Goal: Task Accomplishment & Management: Use online tool/utility

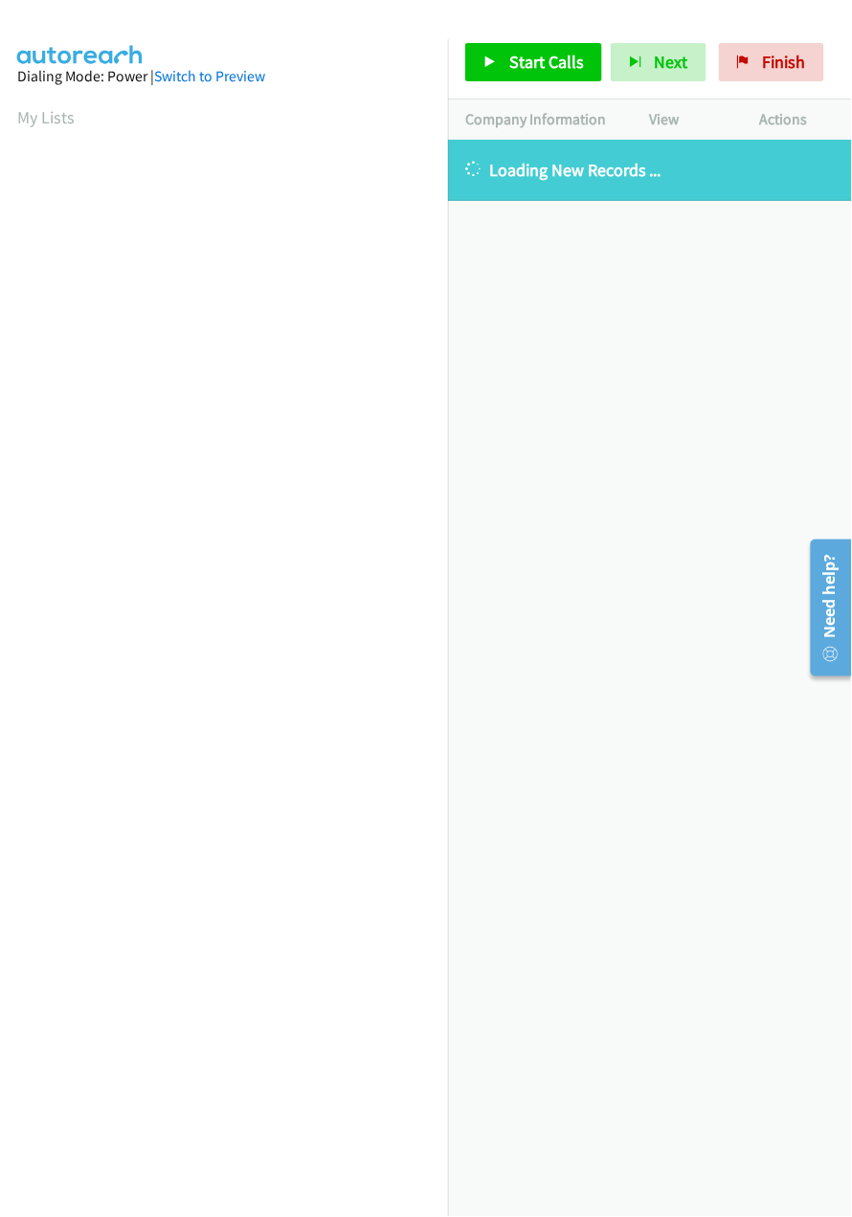
scroll to position [0, 5]
click at [587, 812] on div "+1 415-964-1034 Call failed - Please reload the list and try again The Callbar …" at bounding box center [650, 679] width 404 height 1078
click at [540, 395] on div "+1 415-964-1034 Call failed - Please reload the list and try again The Callbar …" at bounding box center [650, 679] width 404 height 1078
click at [567, 425] on div "+1 415-964-1034 Call failed - Please reload the list and try again The Callbar …" at bounding box center [650, 679] width 404 height 1078
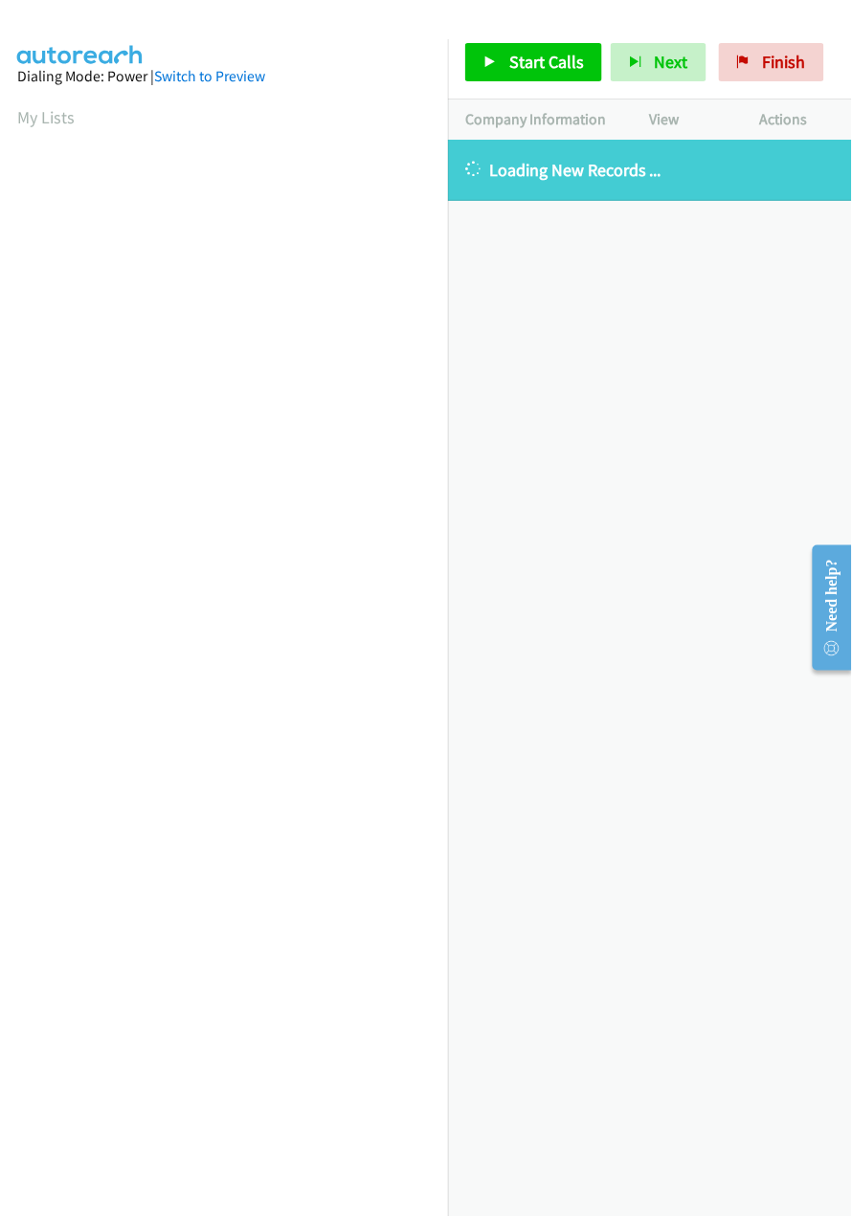
click at [613, 625] on div "+1 415-964-1034 Call failed - Please reload the list and try again The Callbar …" at bounding box center [650, 679] width 404 height 1078
click at [469, 823] on div "+1 415-964-1034 Call failed - Please reload the list and try again The Callbar …" at bounding box center [650, 679] width 404 height 1078
click at [39, 117] on link "My Lists" at bounding box center [45, 117] width 57 height 22
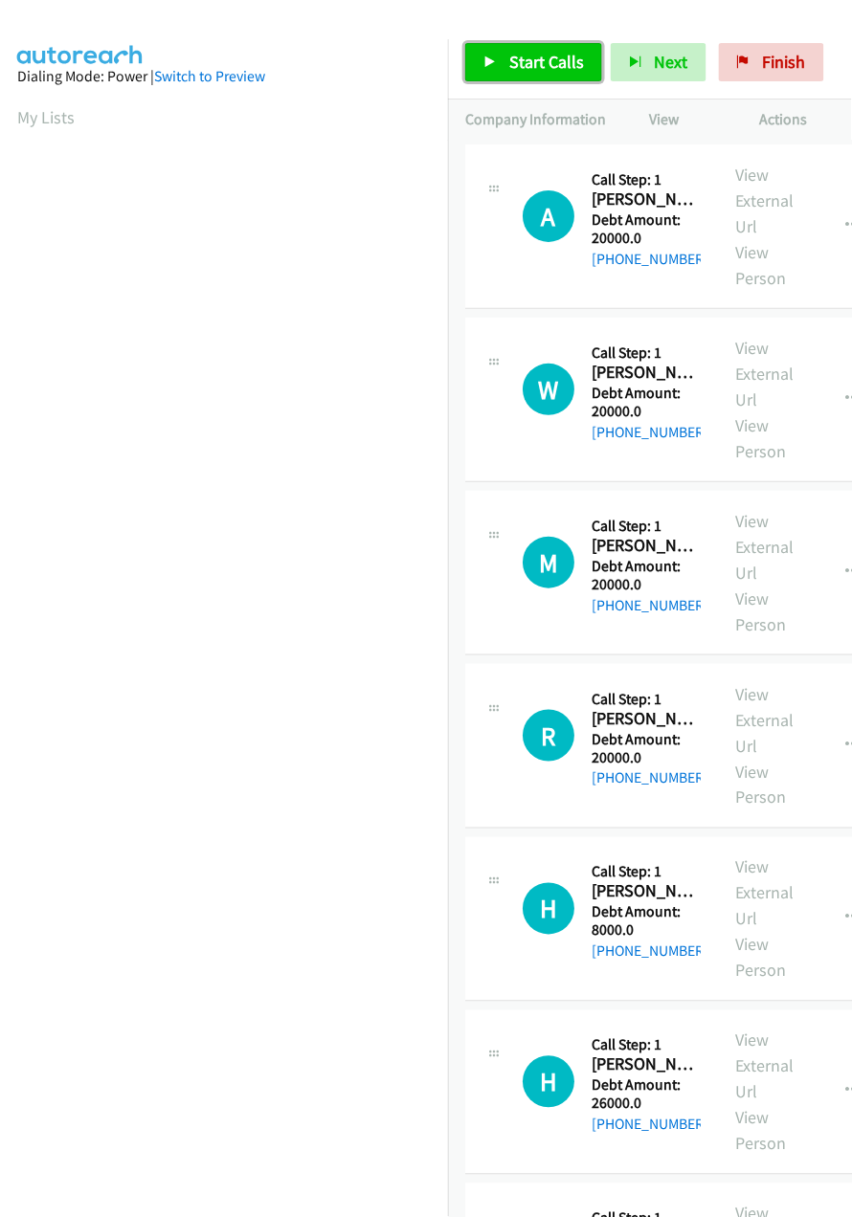
click at [490, 80] on link "Start Calls" at bounding box center [533, 62] width 137 height 38
click at [552, 70] on span "Start Calls" at bounding box center [546, 62] width 75 height 22
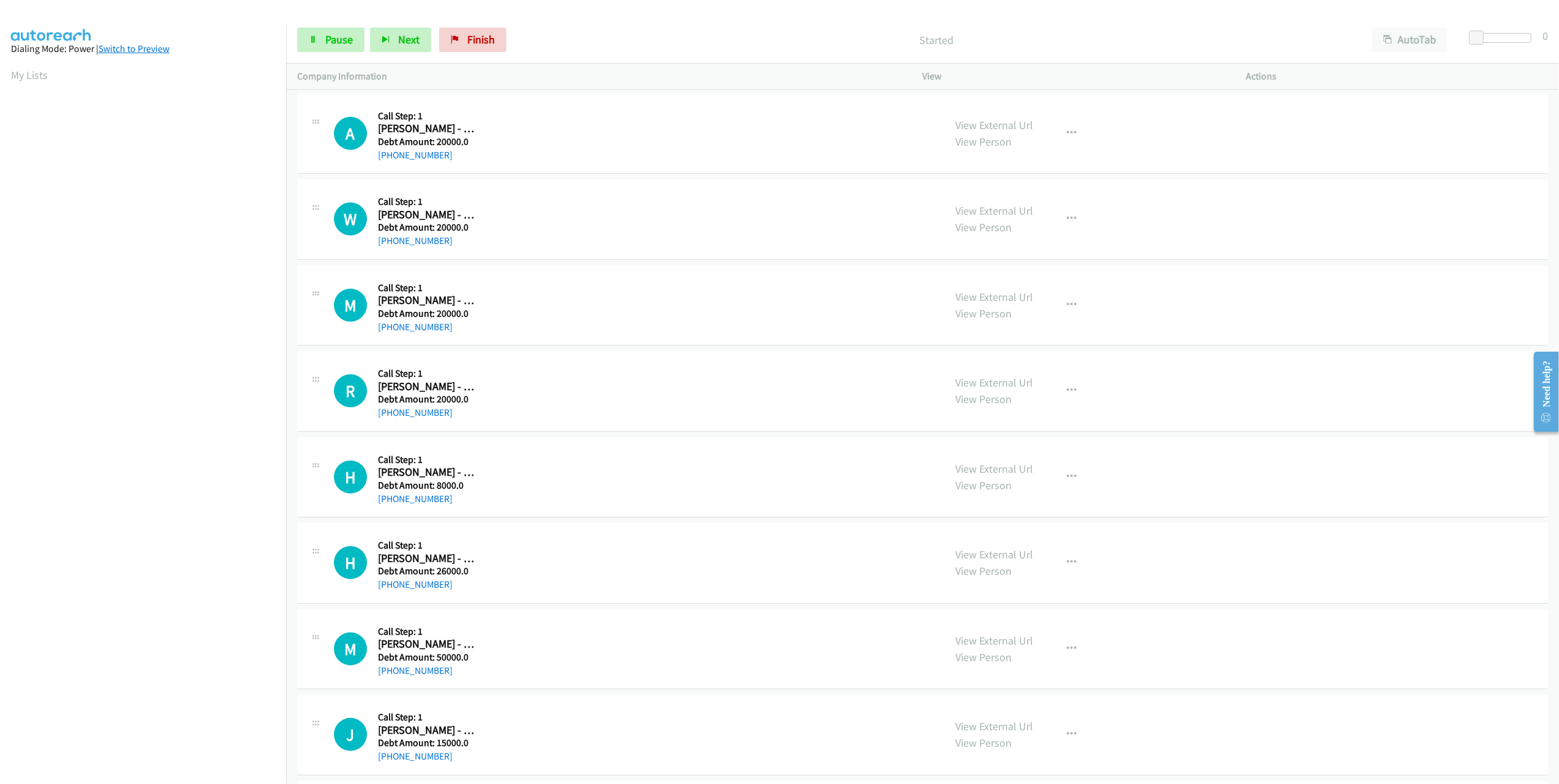
click at [154, 51] on link "Switch to Preview" at bounding box center [134, 49] width 71 height 12
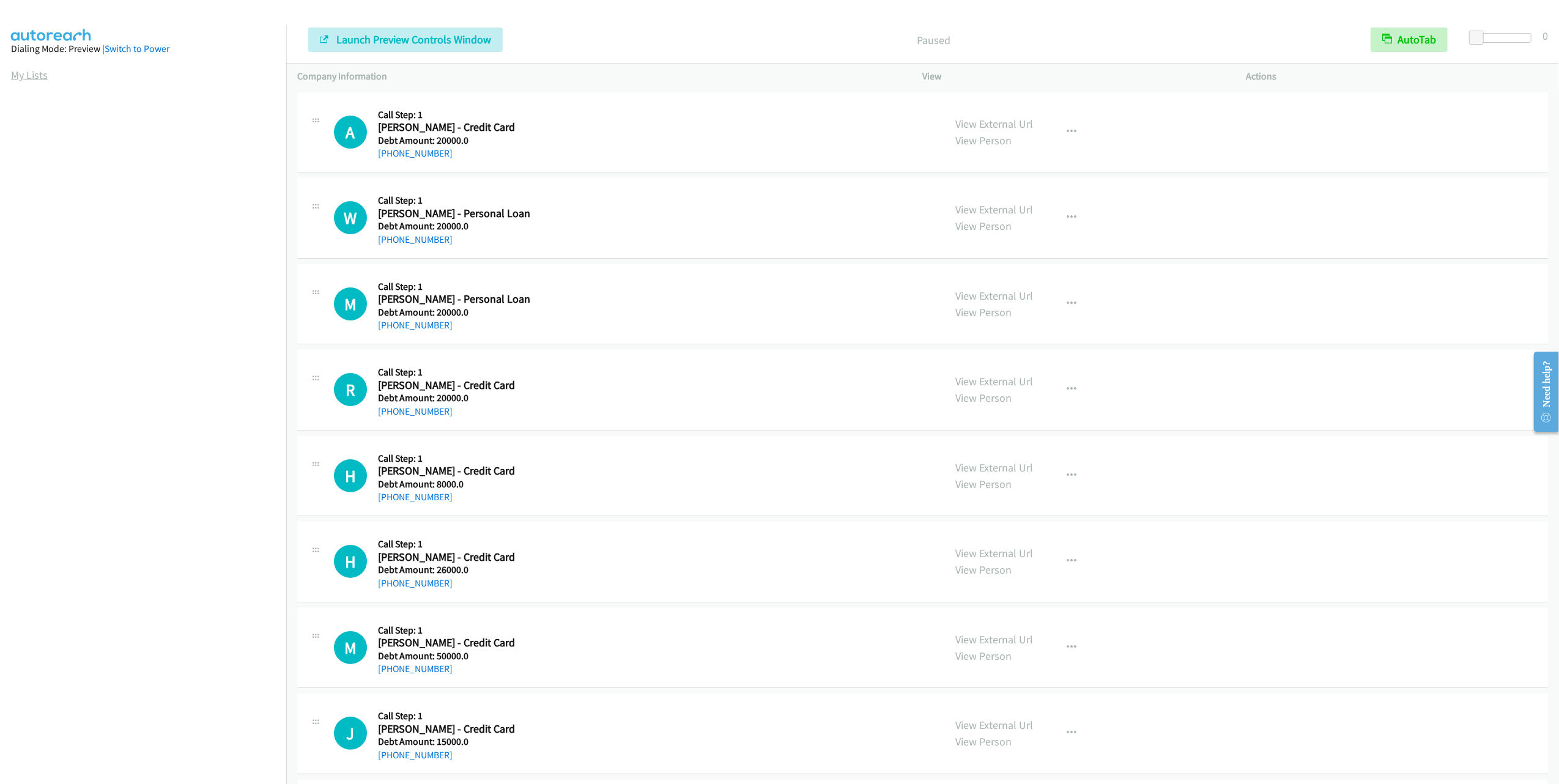
click at [29, 72] on link "My Lists" at bounding box center [29, 75] width 36 height 14
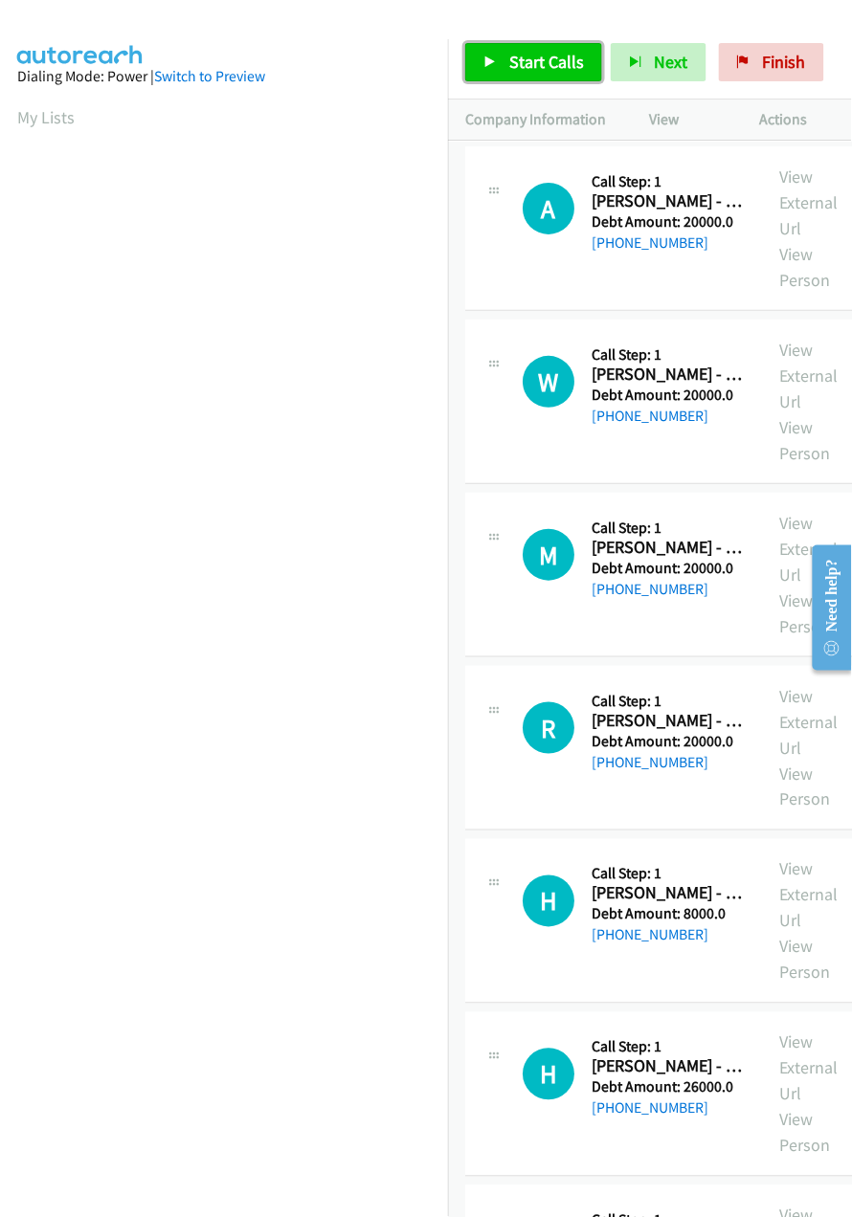
click at [540, 81] on link "Start Calls" at bounding box center [533, 62] width 137 height 38
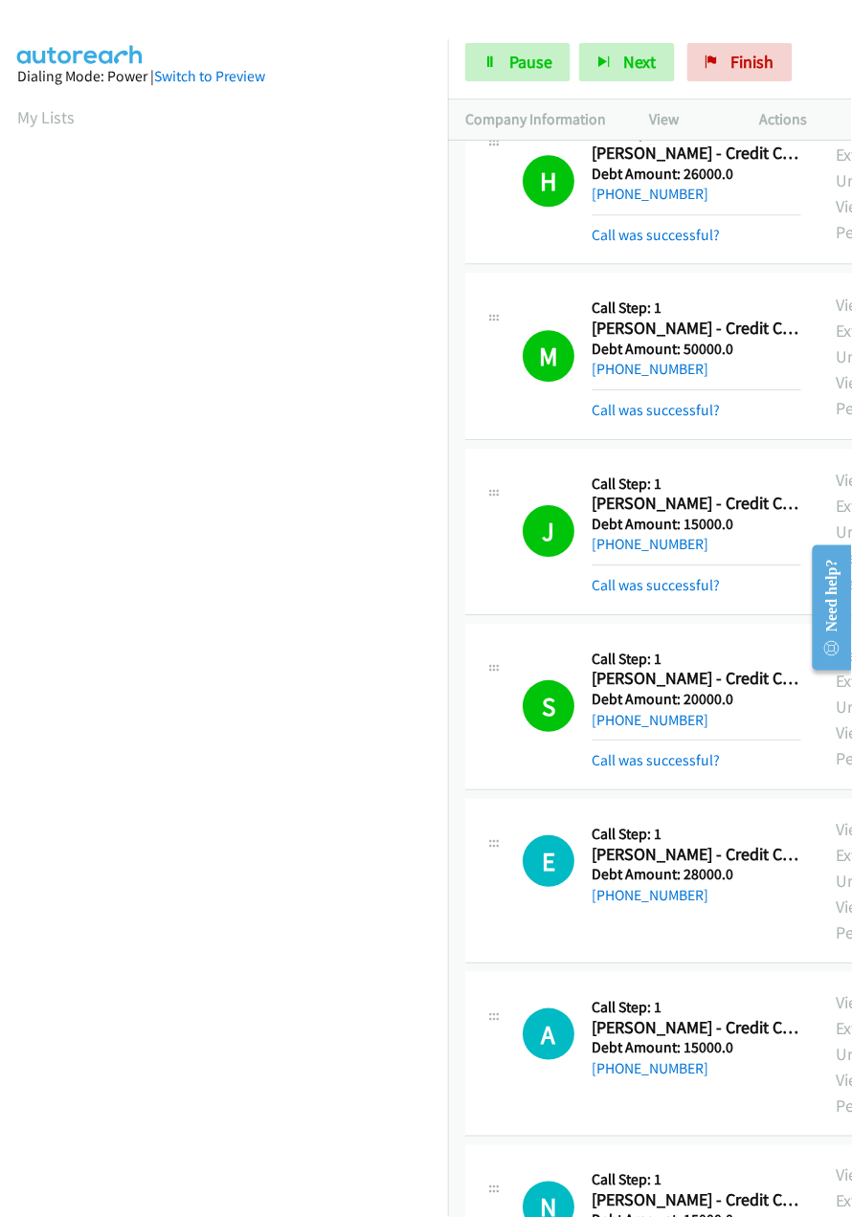
scroll to position [0, 5]
click at [528, 65] on span "Pause" at bounding box center [530, 62] width 43 height 22
click at [570, 57] on span "Start Calls" at bounding box center [546, 62] width 75 height 22
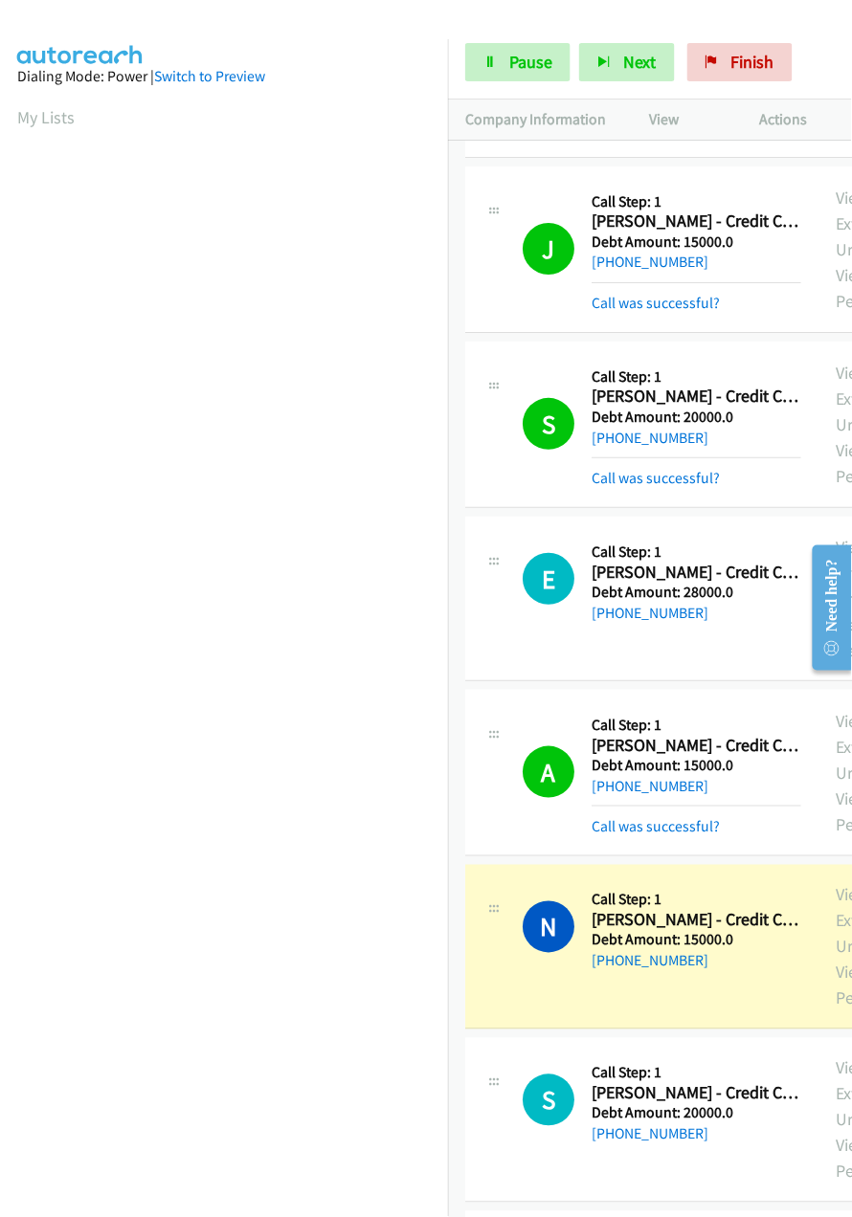
scroll to position [1248, 0]
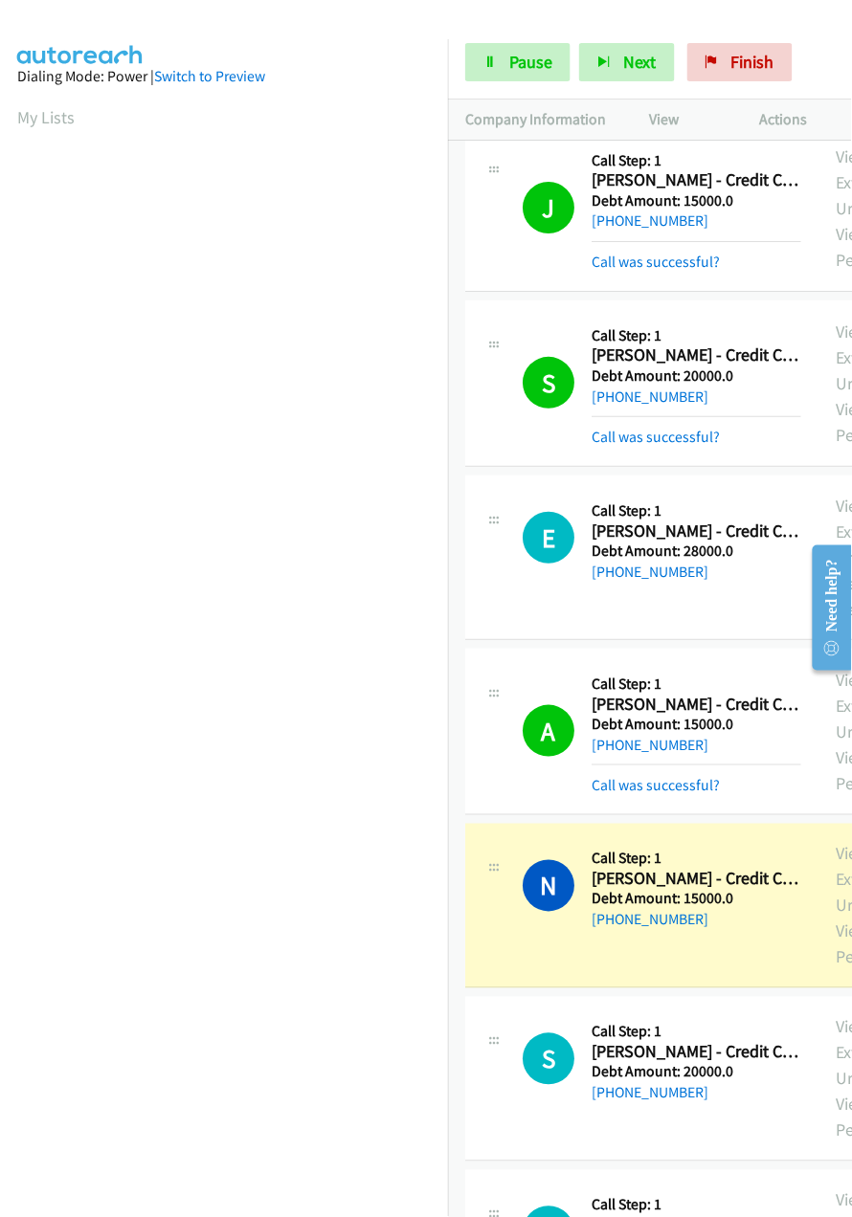
drag, startPoint x: 838, startPoint y: 452, endPoint x: 44, endPoint y: 0, distance: 913.7
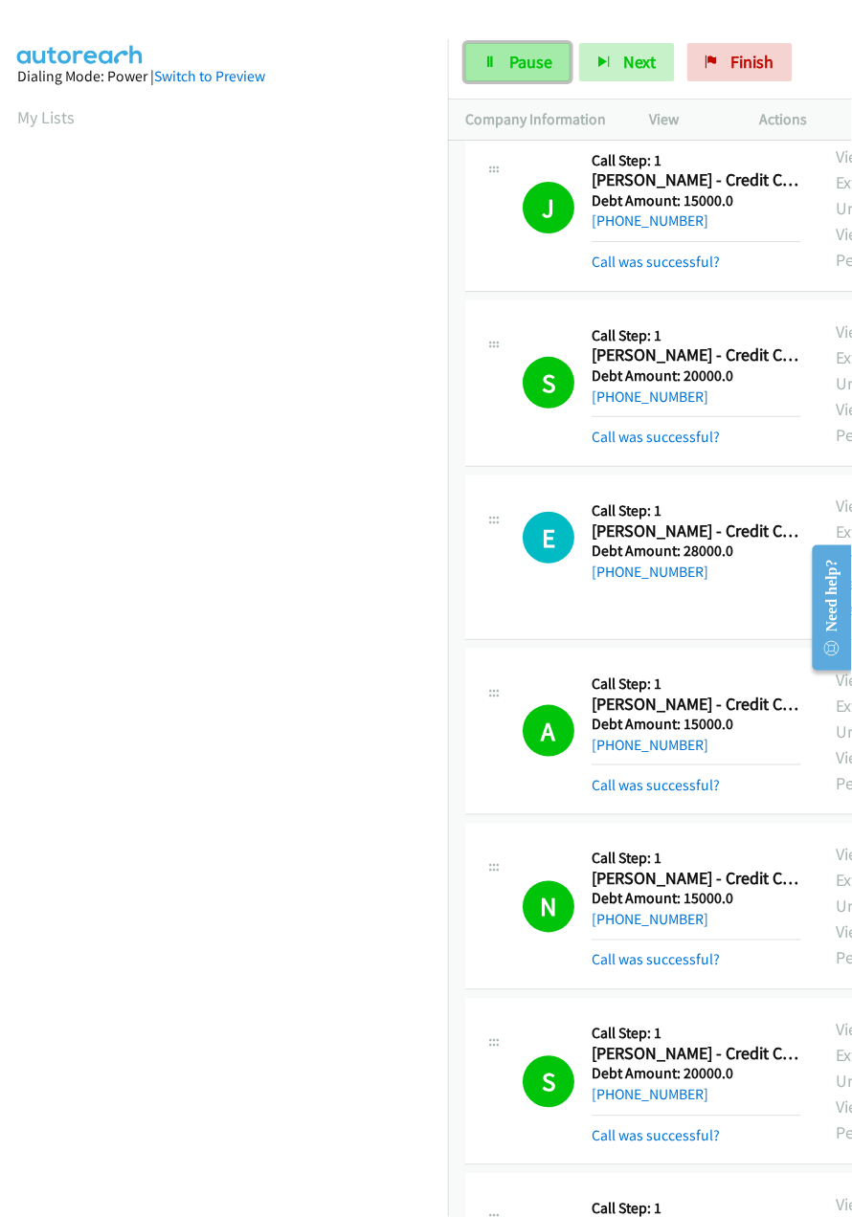
click at [513, 56] on span "Pause" at bounding box center [530, 62] width 43 height 22
click at [544, 61] on span "Start Calls" at bounding box center [546, 62] width 75 height 22
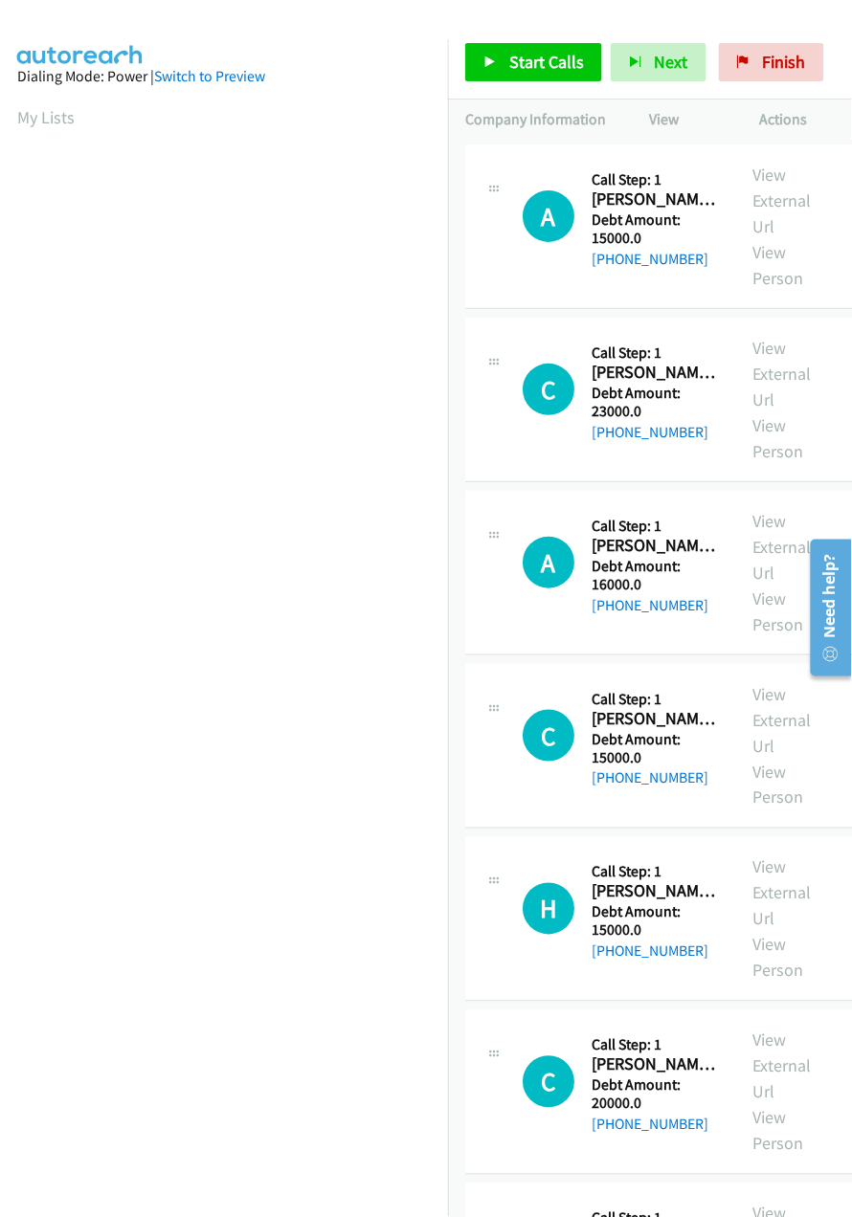
scroll to position [0, 5]
click at [576, 65] on span "Start Calls" at bounding box center [546, 62] width 75 height 22
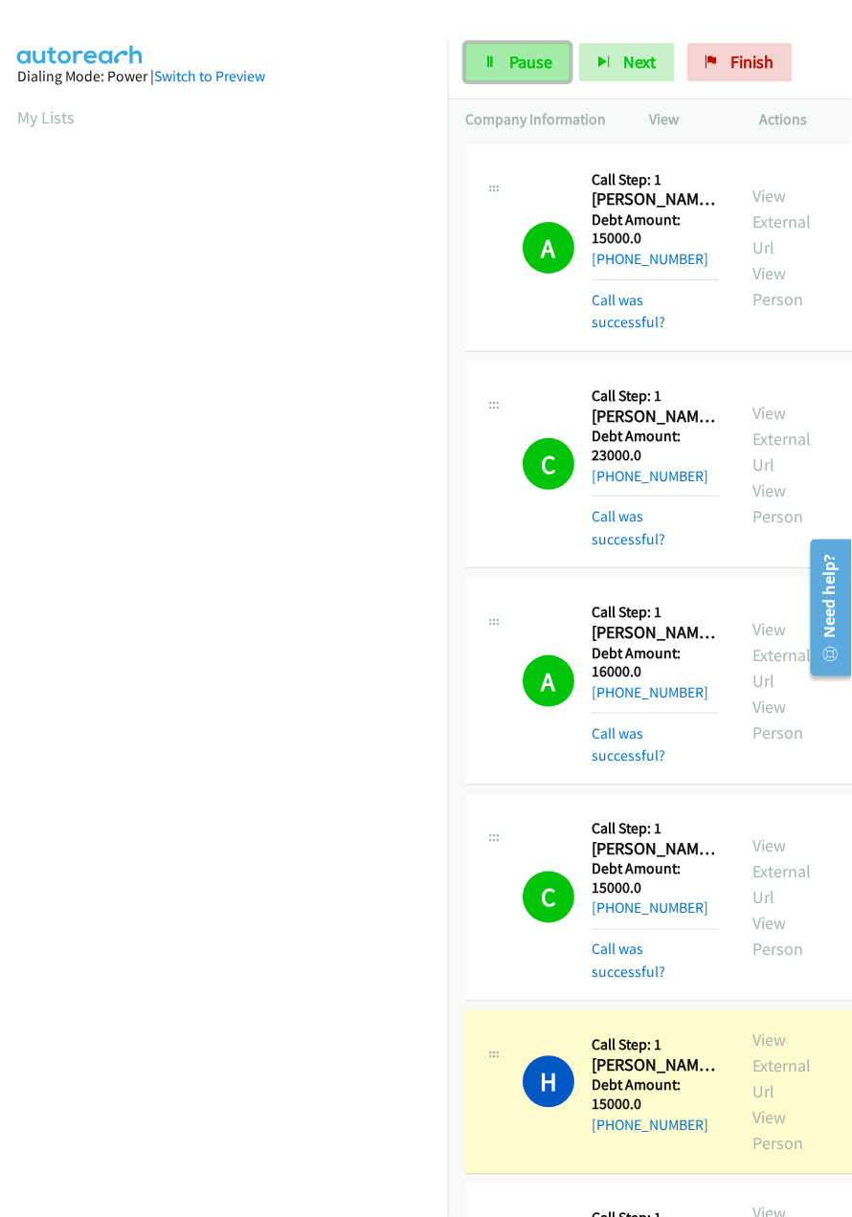
click at [496, 65] on icon at bounding box center [489, 62] width 13 height 13
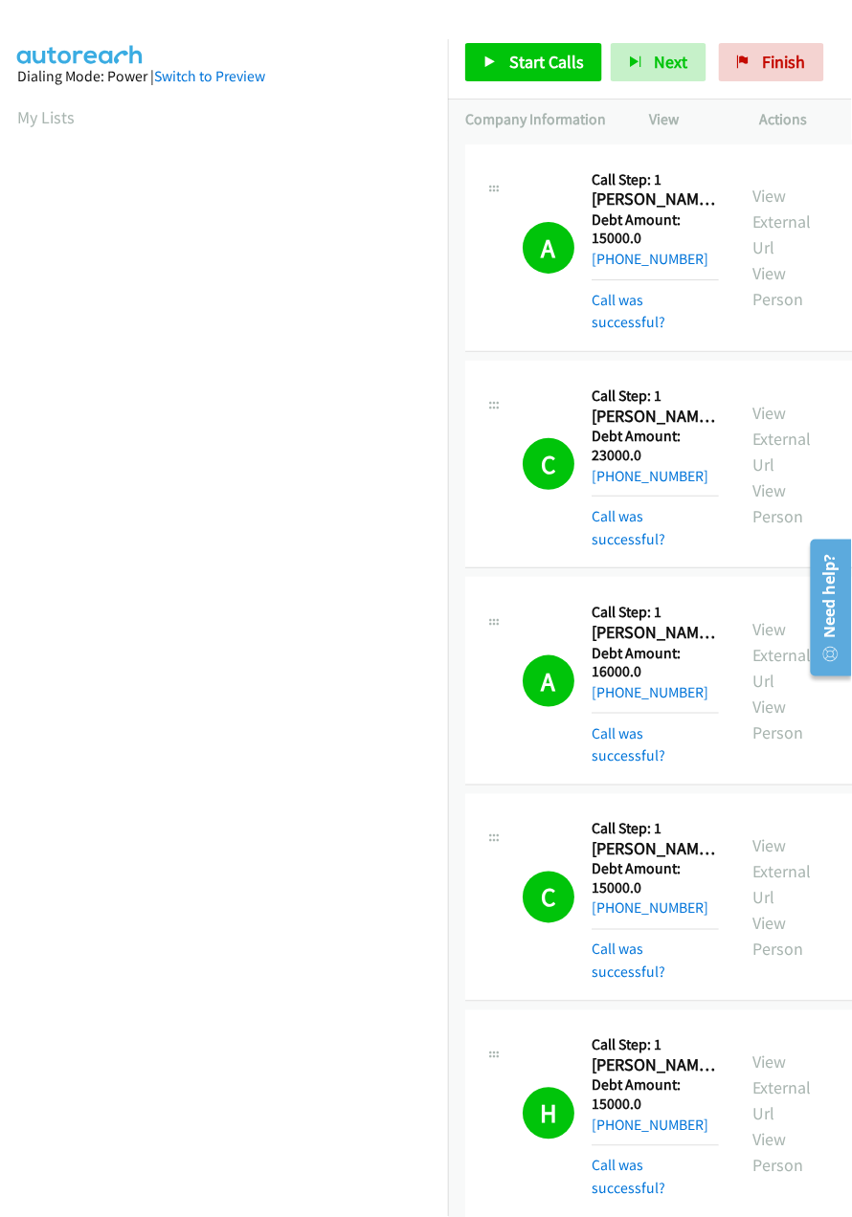
click at [548, 86] on div "Start Calls Pause Next Finish Call Completed AutoTab AutoTab 0" at bounding box center [650, 63] width 404 height 74
click at [538, 66] on span "Start Calls" at bounding box center [546, 62] width 75 height 22
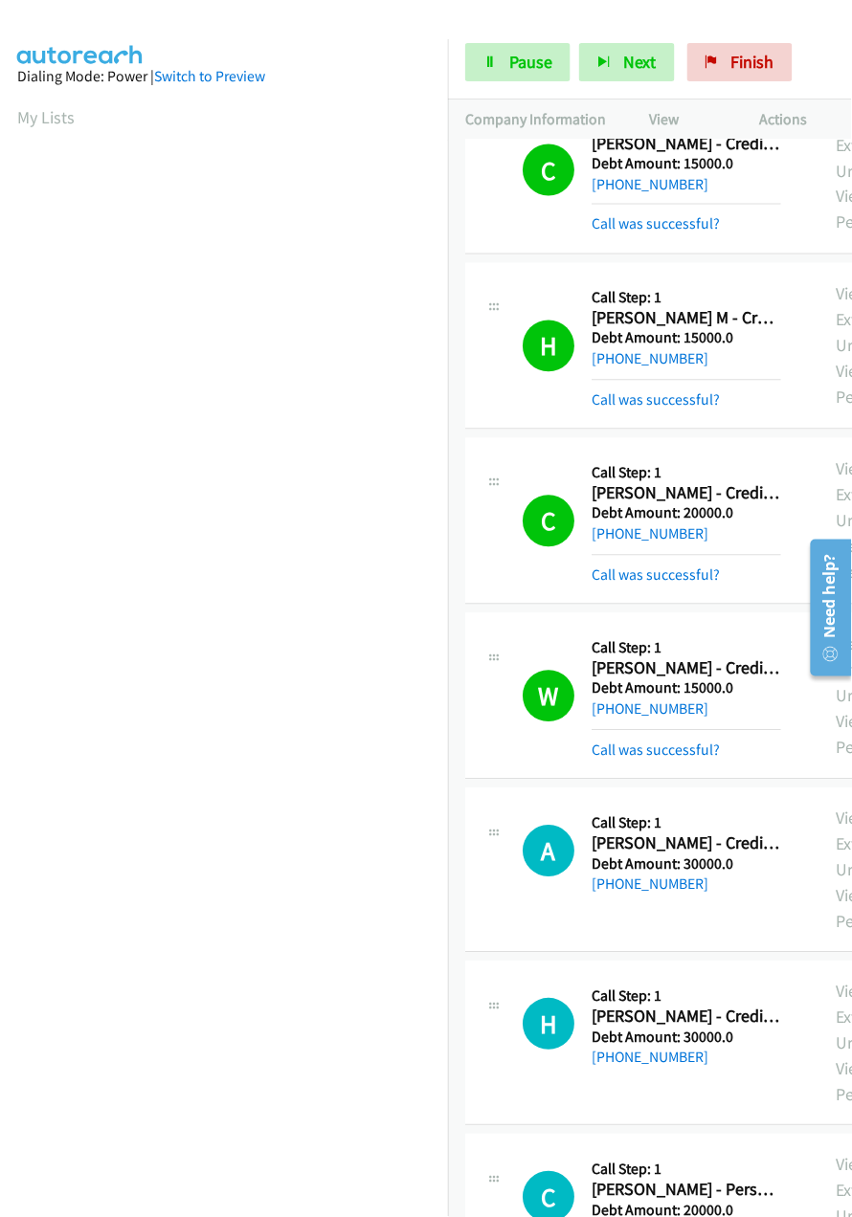
scroll to position [545, 0]
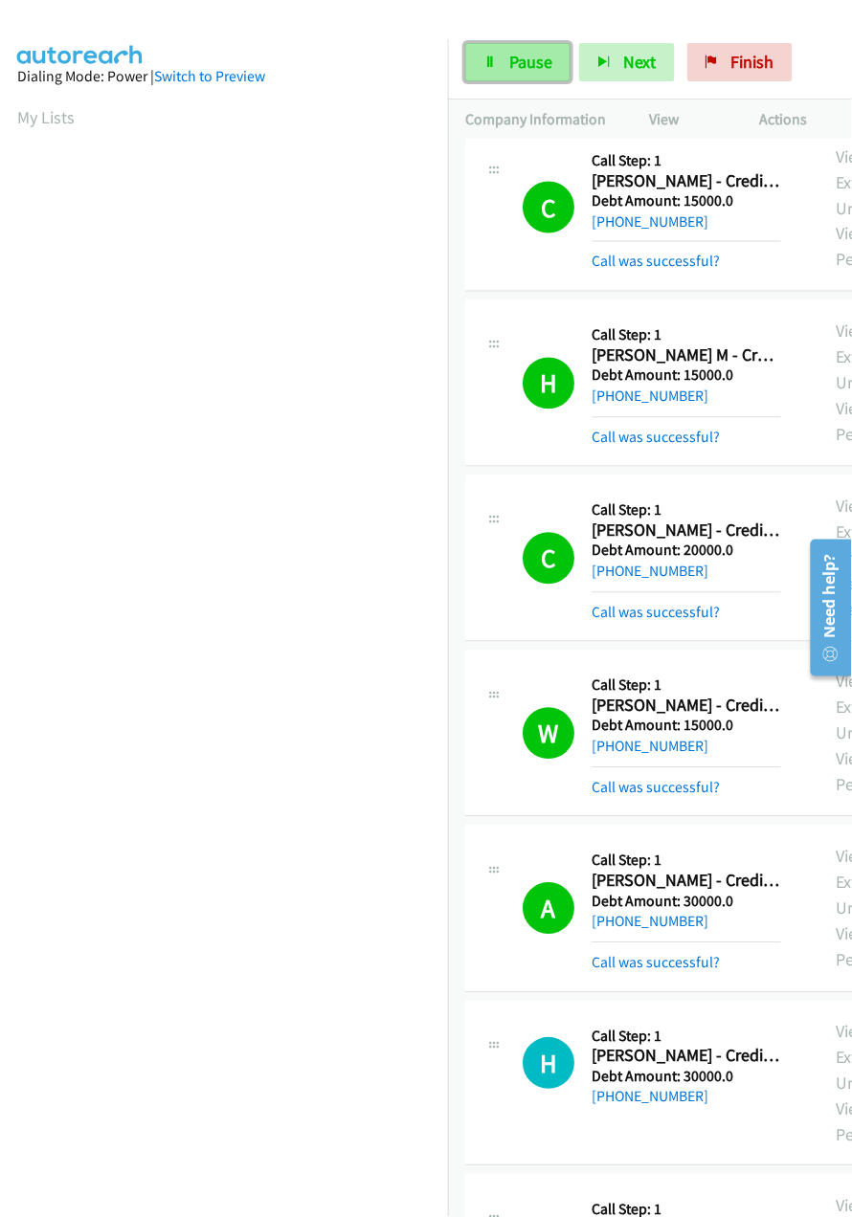
click at [514, 59] on span "Pause" at bounding box center [530, 62] width 43 height 22
click at [556, 56] on span "Start Calls" at bounding box center [546, 62] width 75 height 22
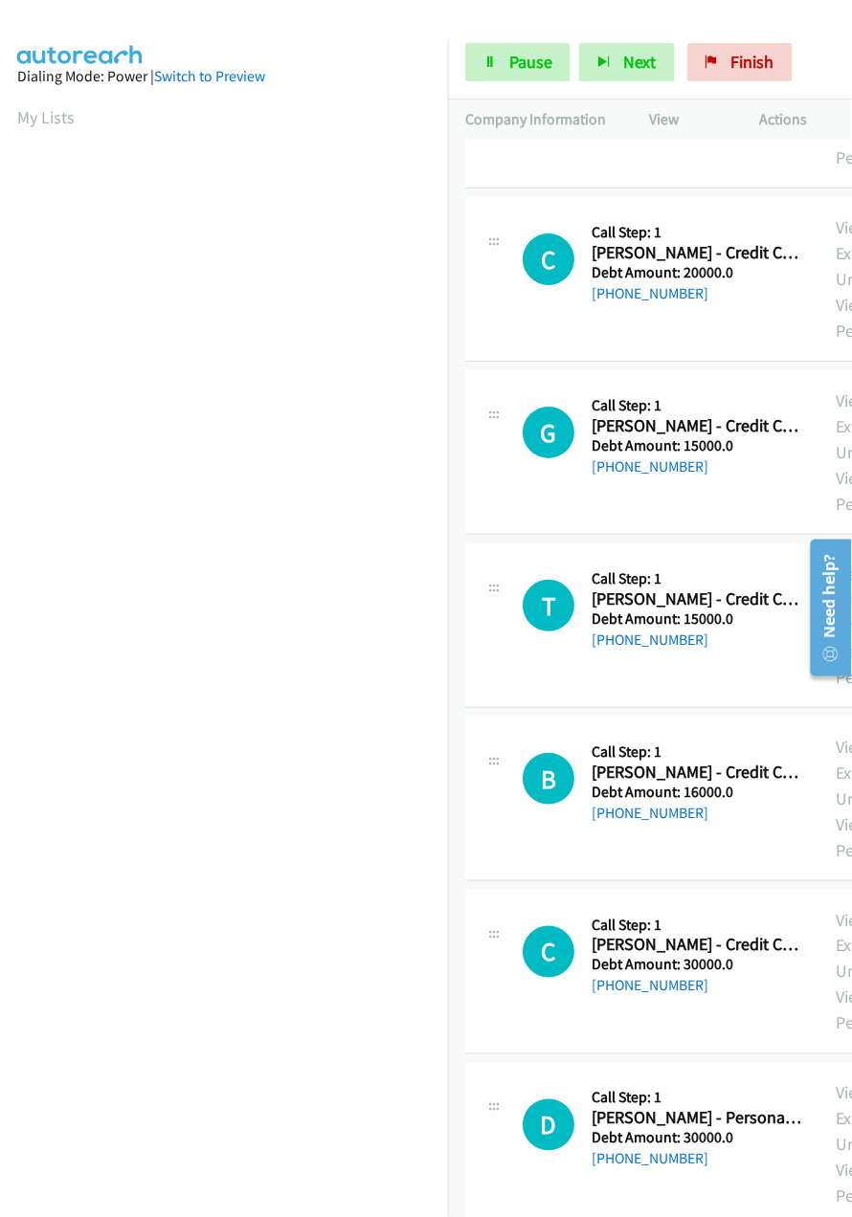
scroll to position [1470, 0]
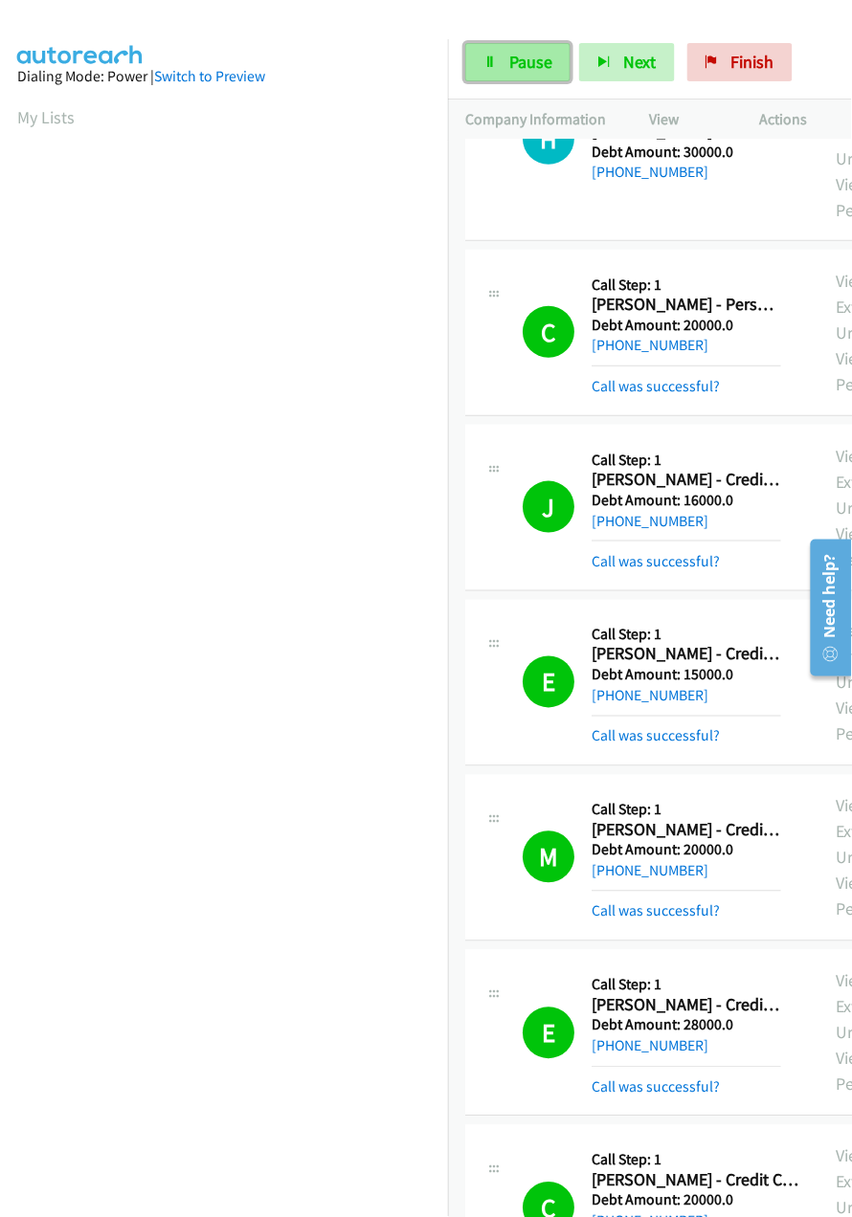
click at [501, 75] on link "Pause" at bounding box center [517, 62] width 105 height 38
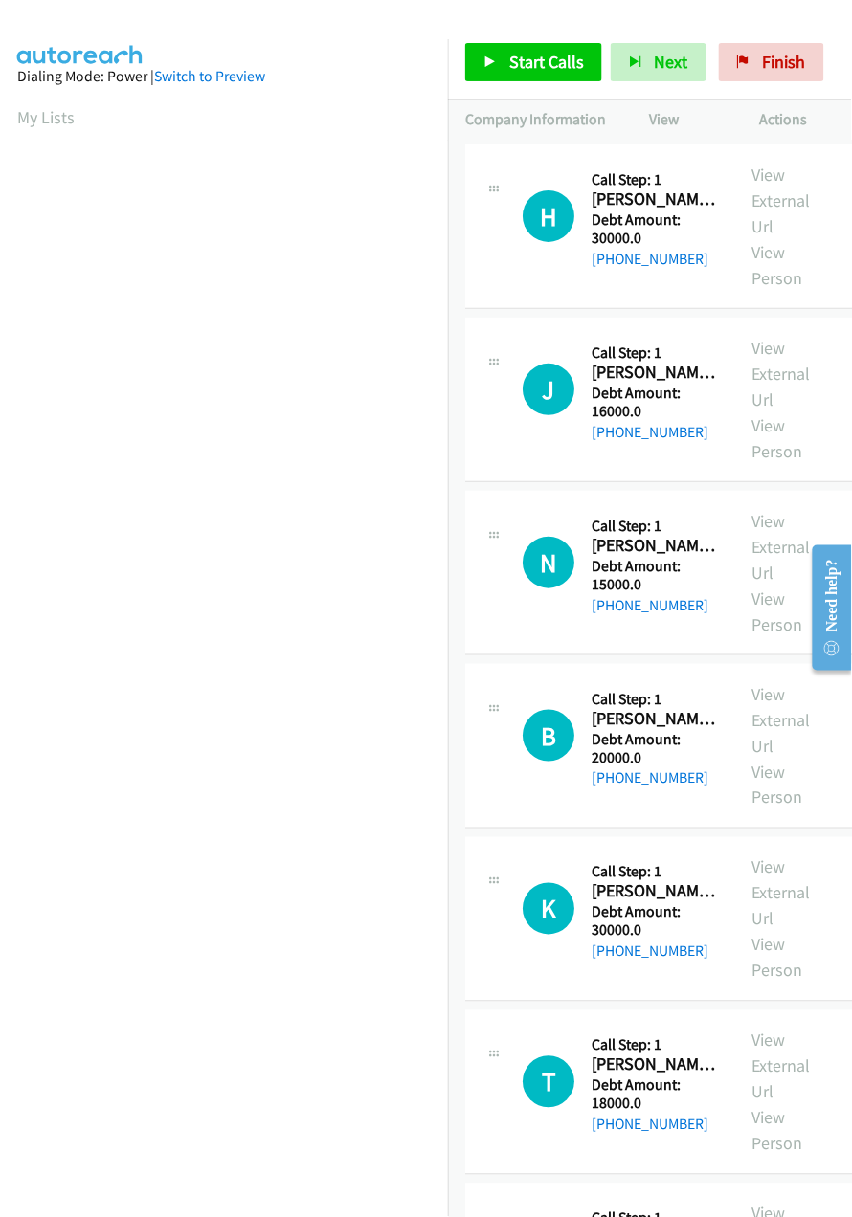
scroll to position [0, 5]
click at [533, 50] on link "Start Calls" at bounding box center [533, 62] width 137 height 38
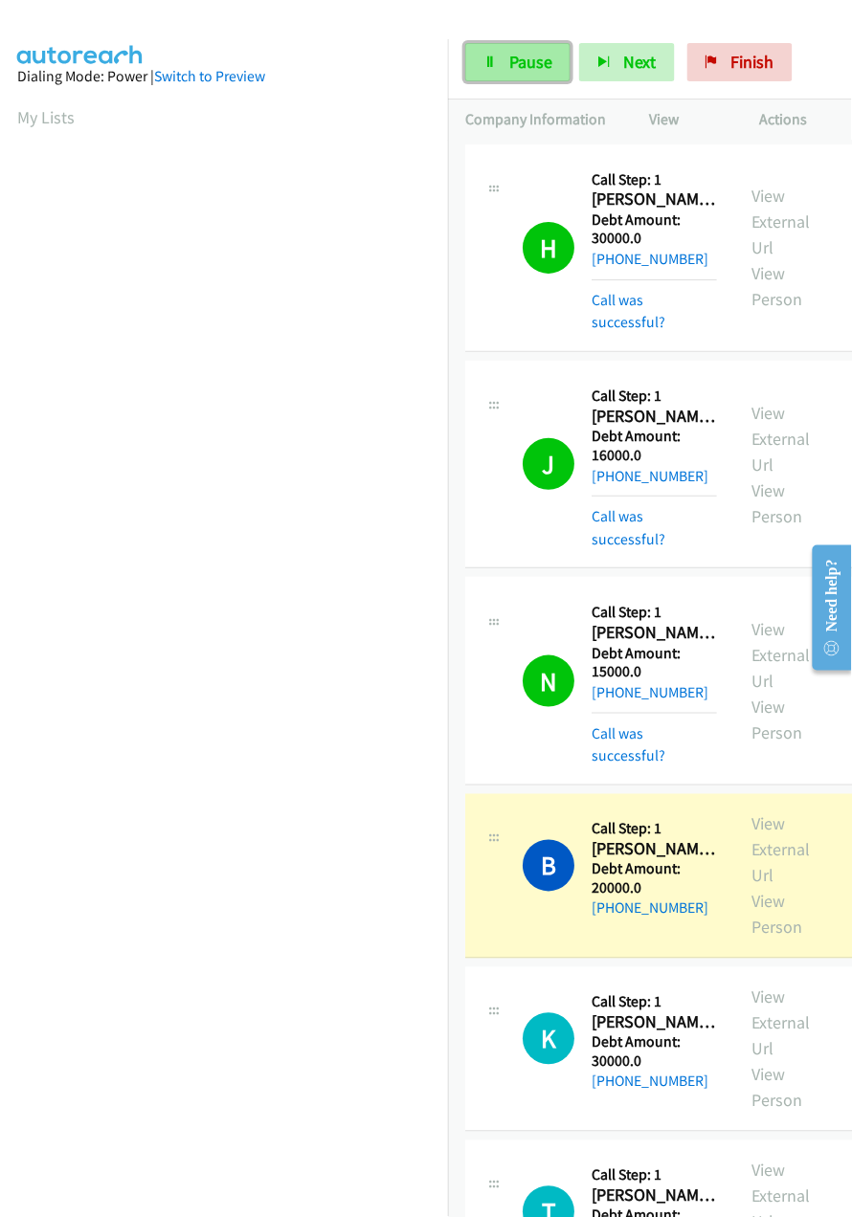
click at [511, 62] on span "Pause" at bounding box center [530, 62] width 43 height 22
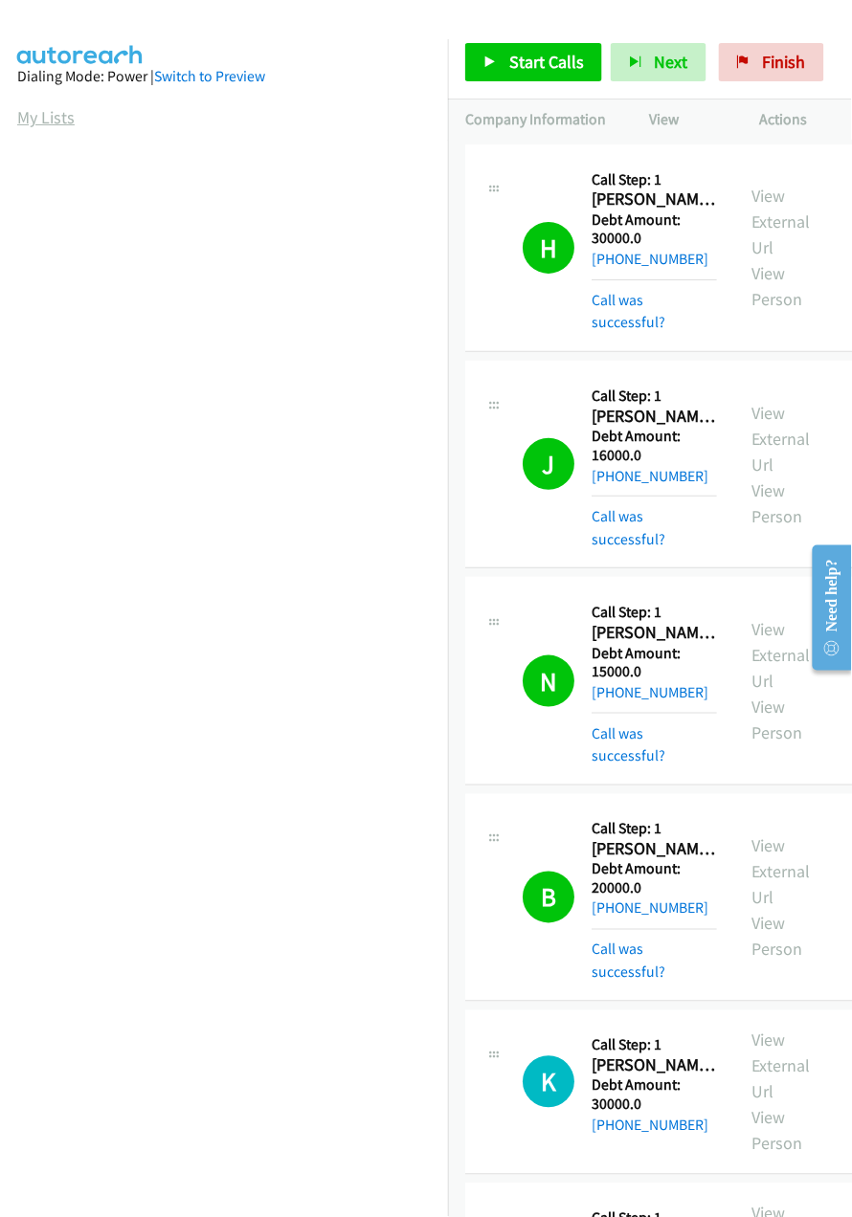
click at [56, 108] on link "My Lists" at bounding box center [45, 117] width 57 height 22
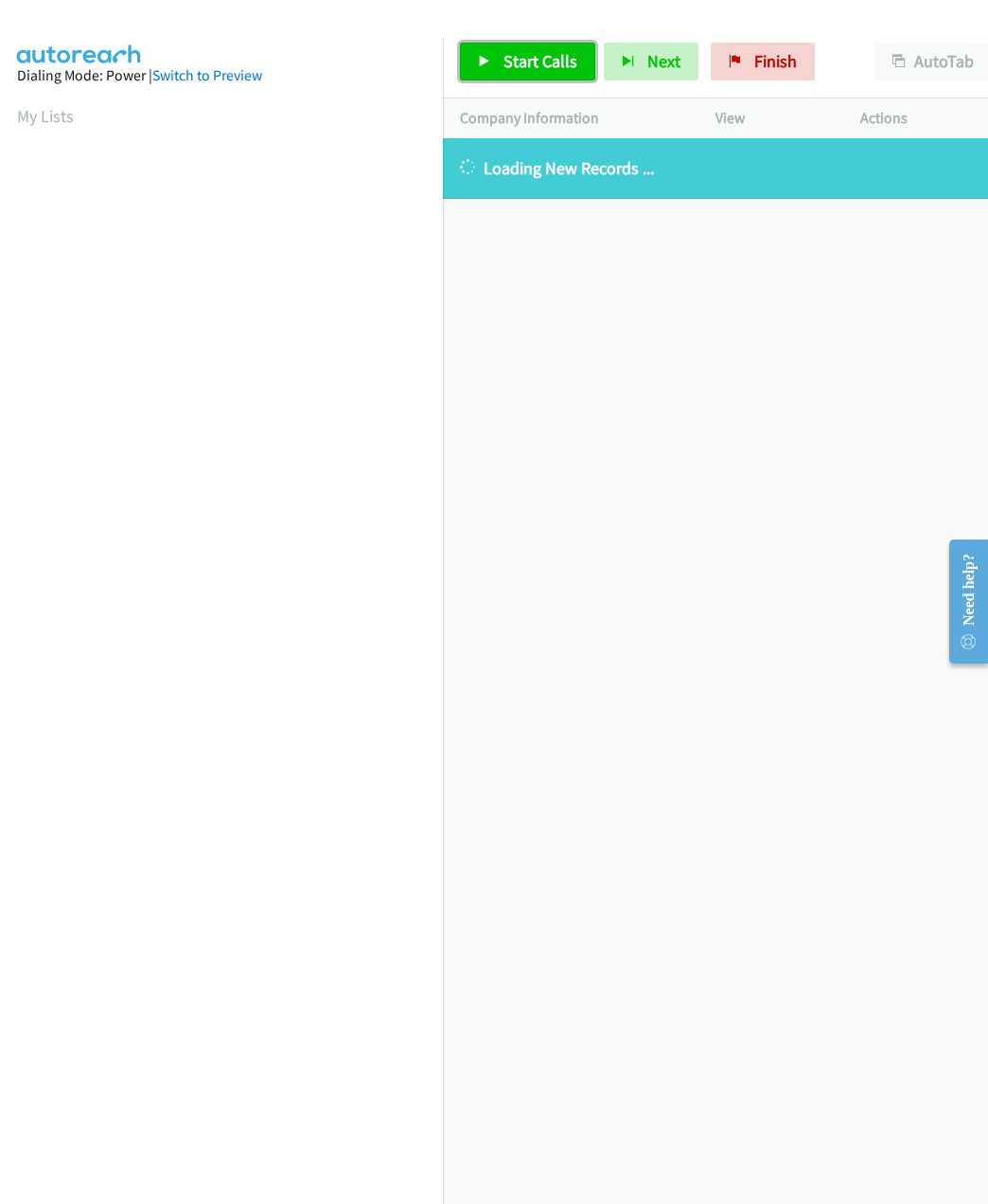
click at [524, 66] on span "Start Calls" at bounding box center [540, 61] width 74 height 22
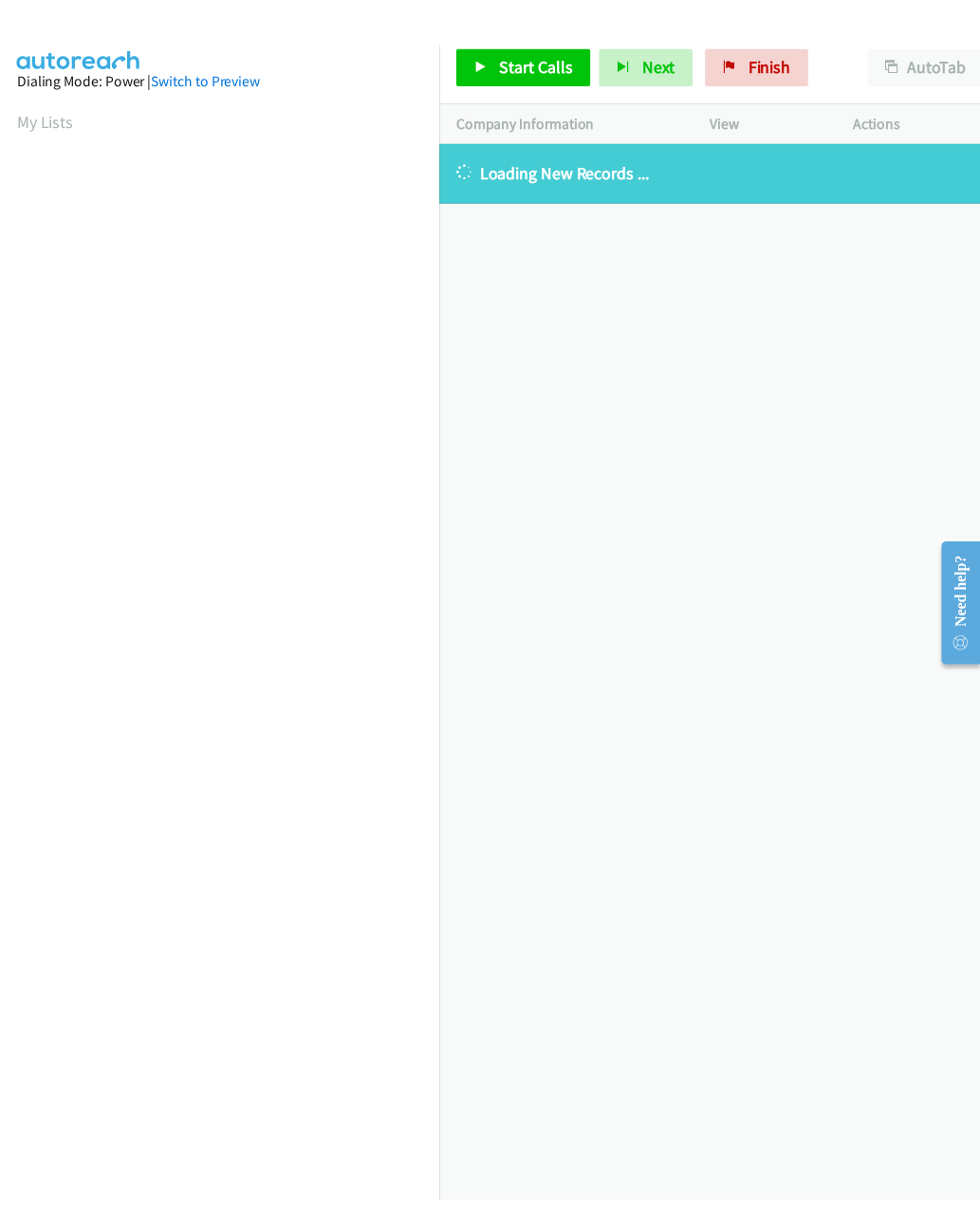
scroll to position [0, 5]
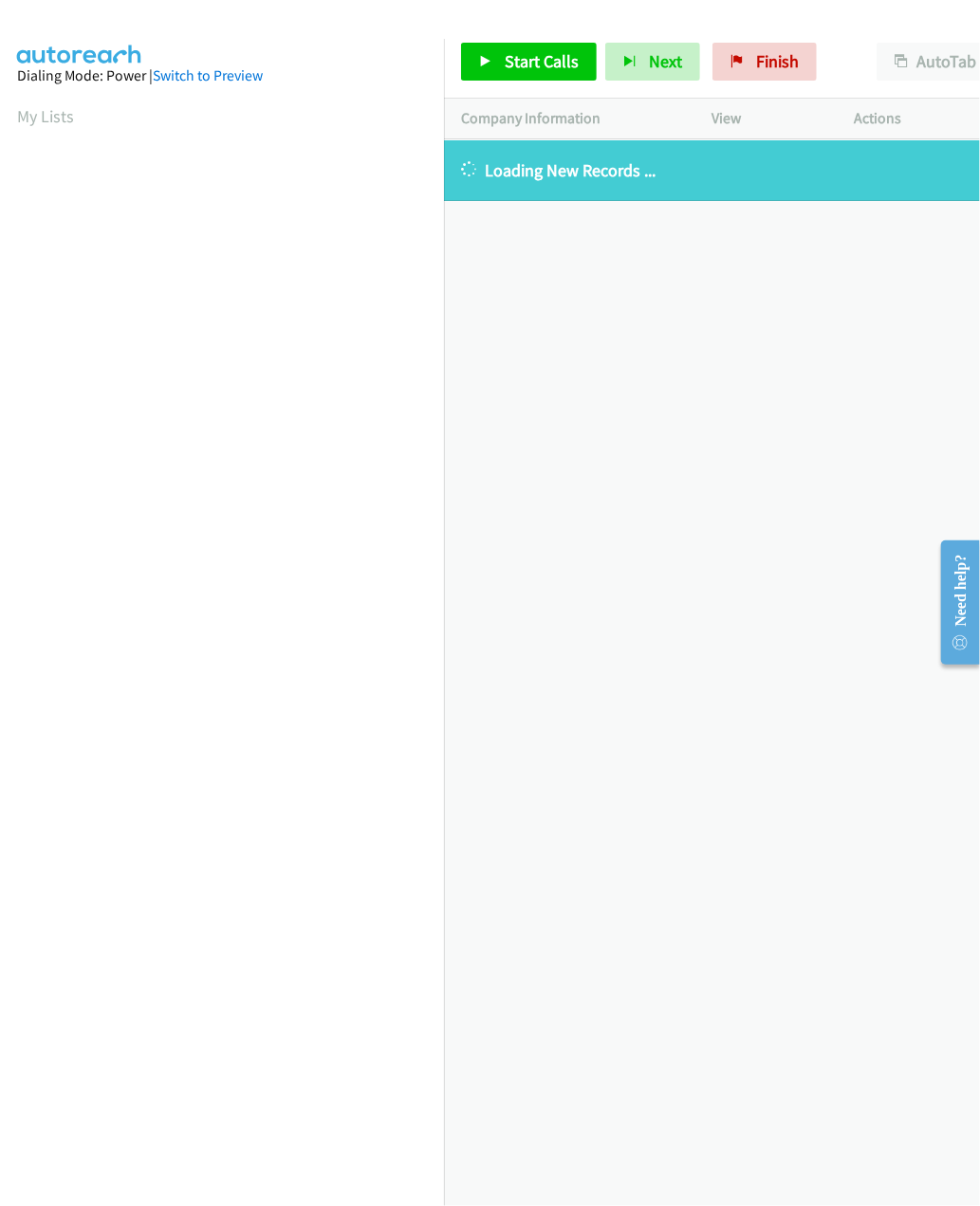
click at [736, 422] on div "[PHONE_NUMBER] Call failed - Please reload the list and try again The Callbar F…" at bounding box center [711, 674] width 536 height 1066
click at [50, 116] on link "My Lists" at bounding box center [45, 116] width 56 height 22
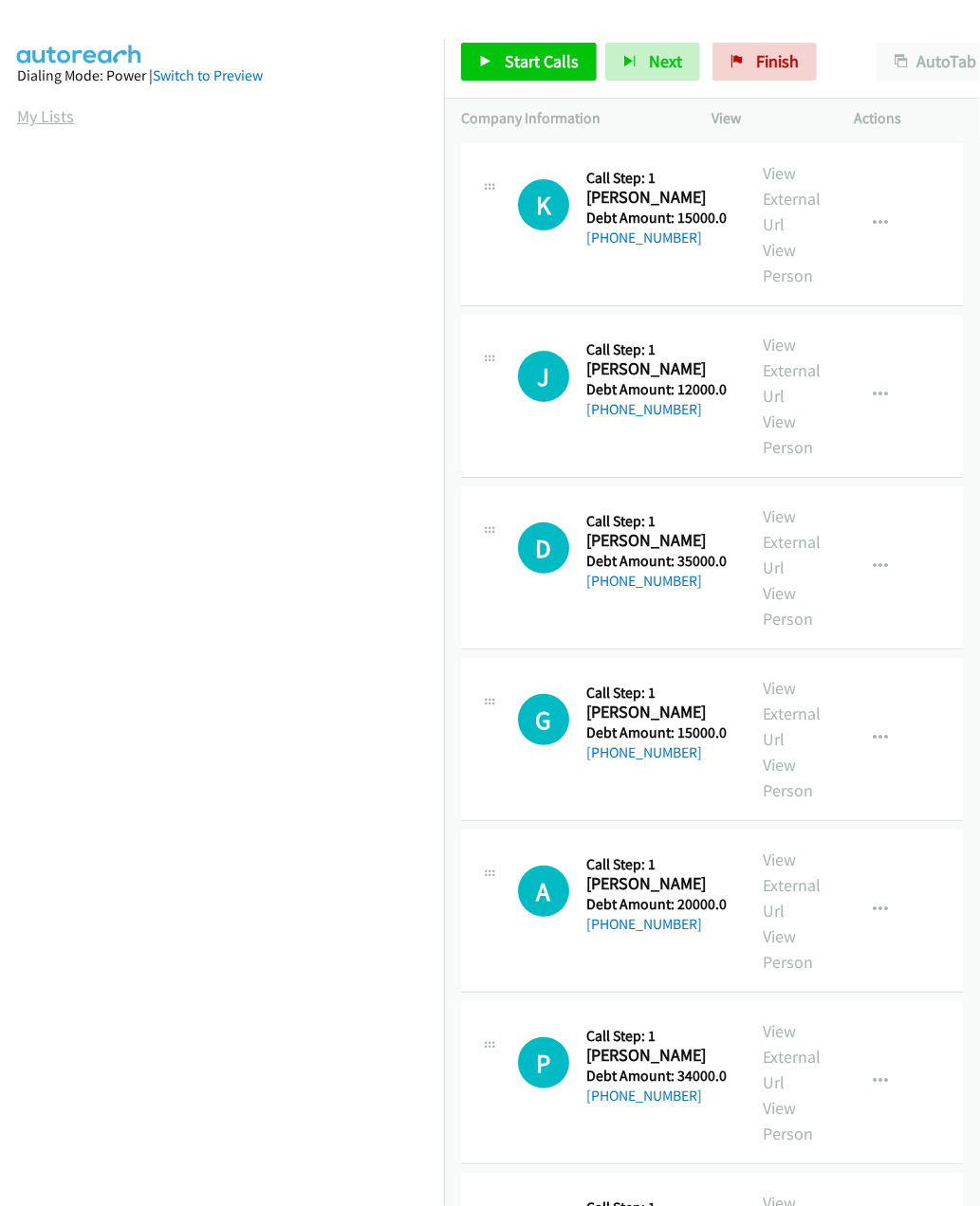
click at [60, 106] on link "My Lists" at bounding box center [45, 116] width 56 height 22
click at [36, 119] on link "My Lists" at bounding box center [45, 116] width 56 height 22
click at [540, 60] on span "Start Calls" at bounding box center [541, 61] width 74 height 22
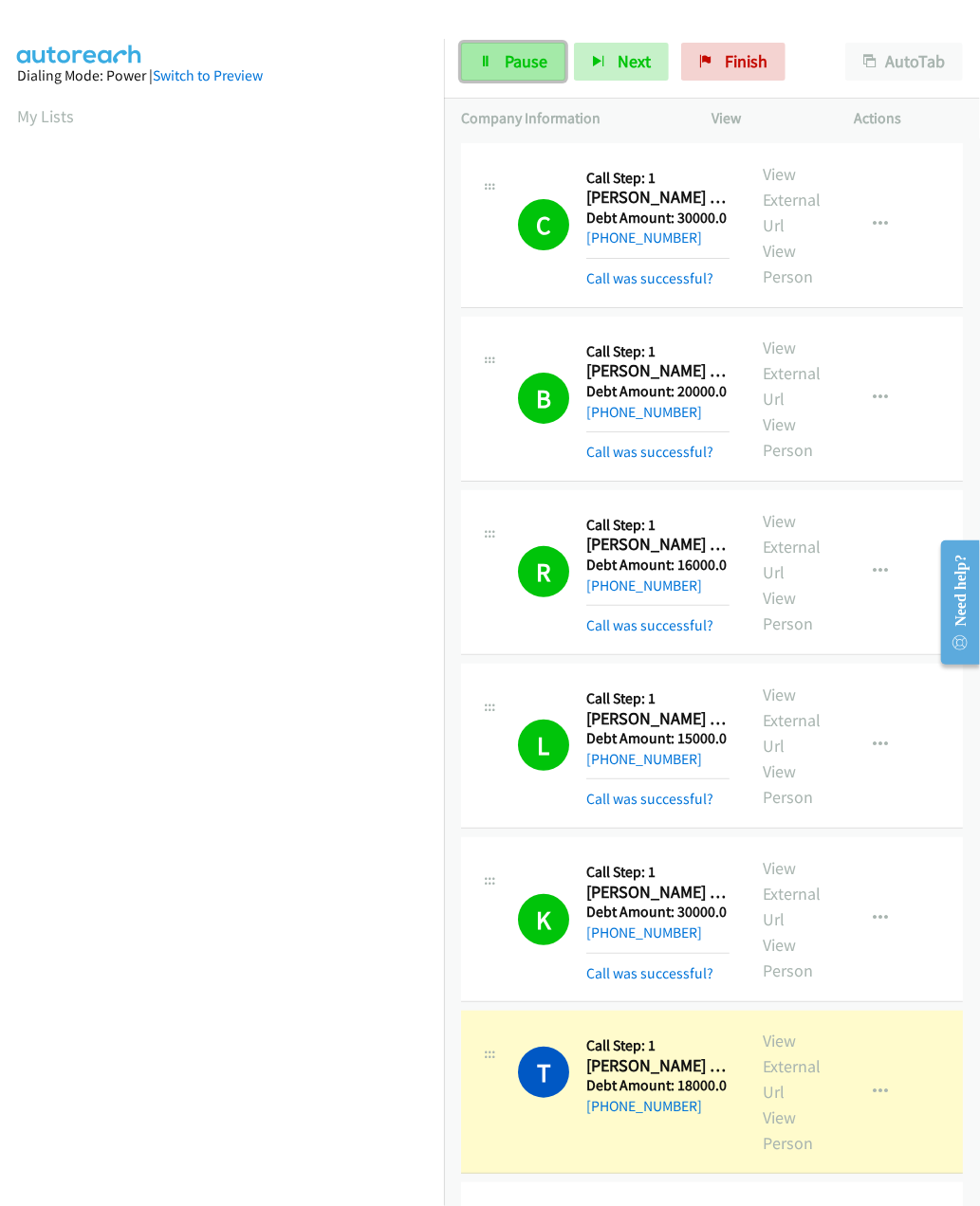
click at [484, 61] on icon at bounding box center [485, 61] width 13 height 13
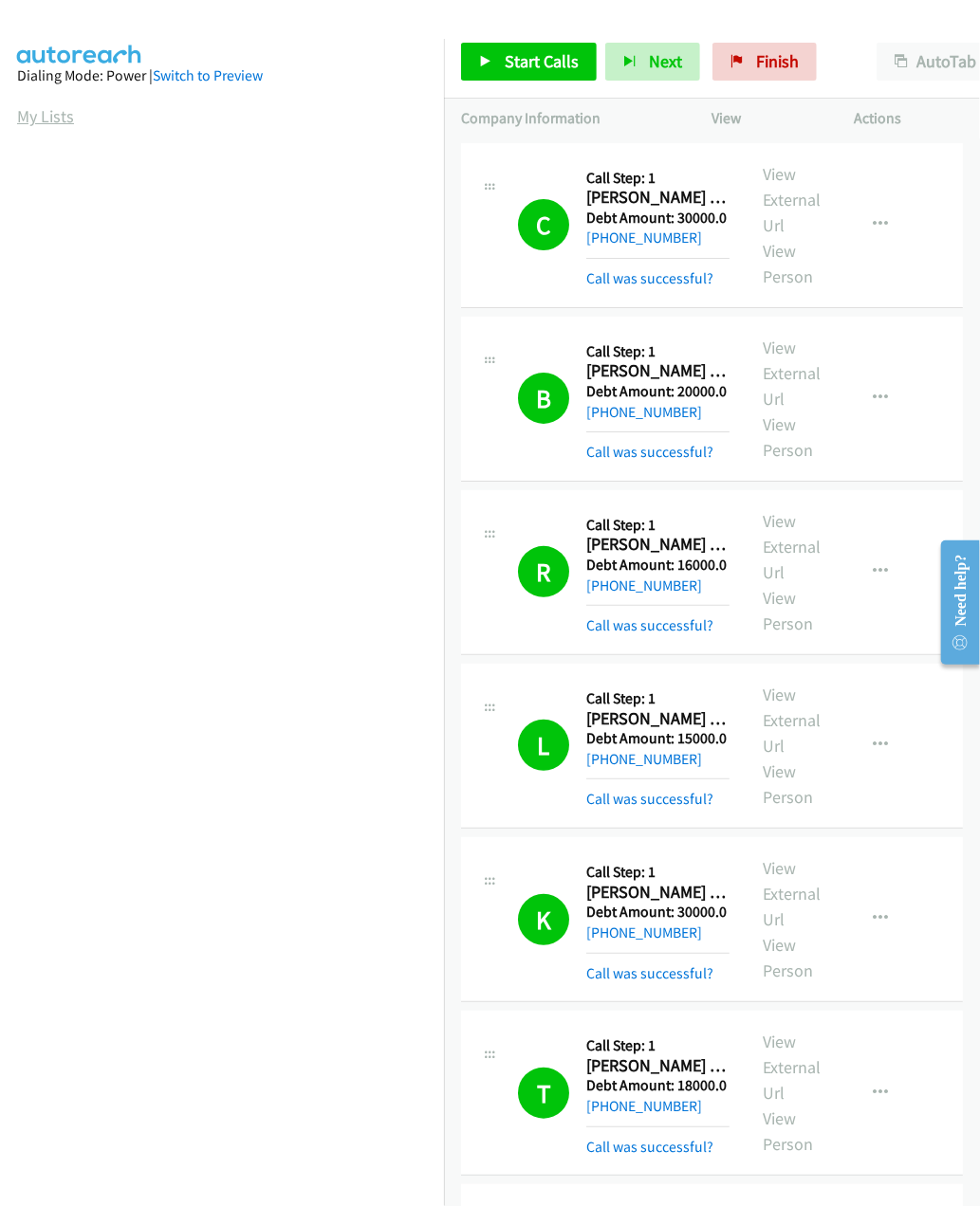
click at [47, 114] on link "My Lists" at bounding box center [45, 116] width 56 height 22
